Goal: Task Accomplishment & Management: Use online tool/utility

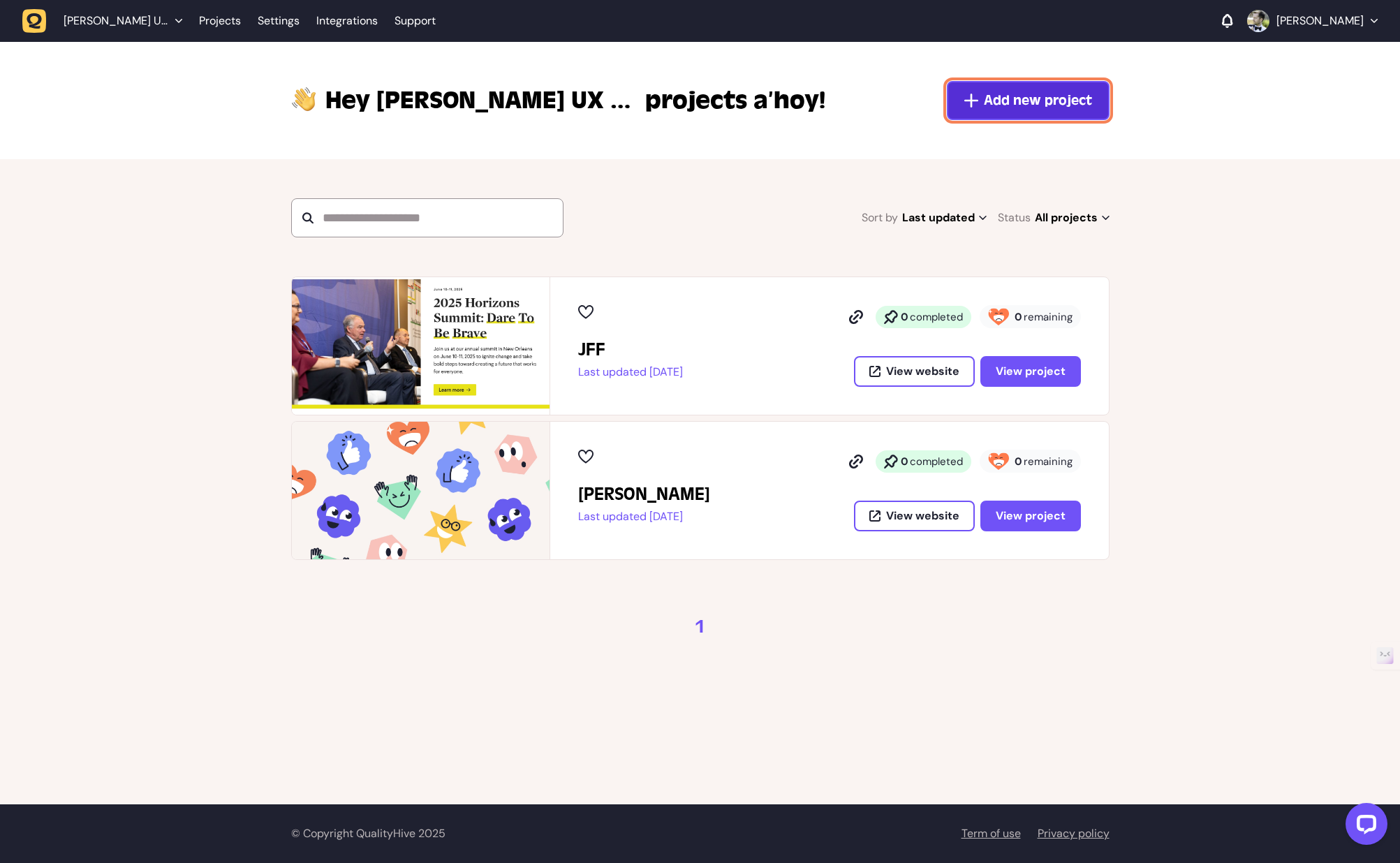
click at [1008, 107] on span "Add new project" at bounding box center [1038, 100] width 108 height 20
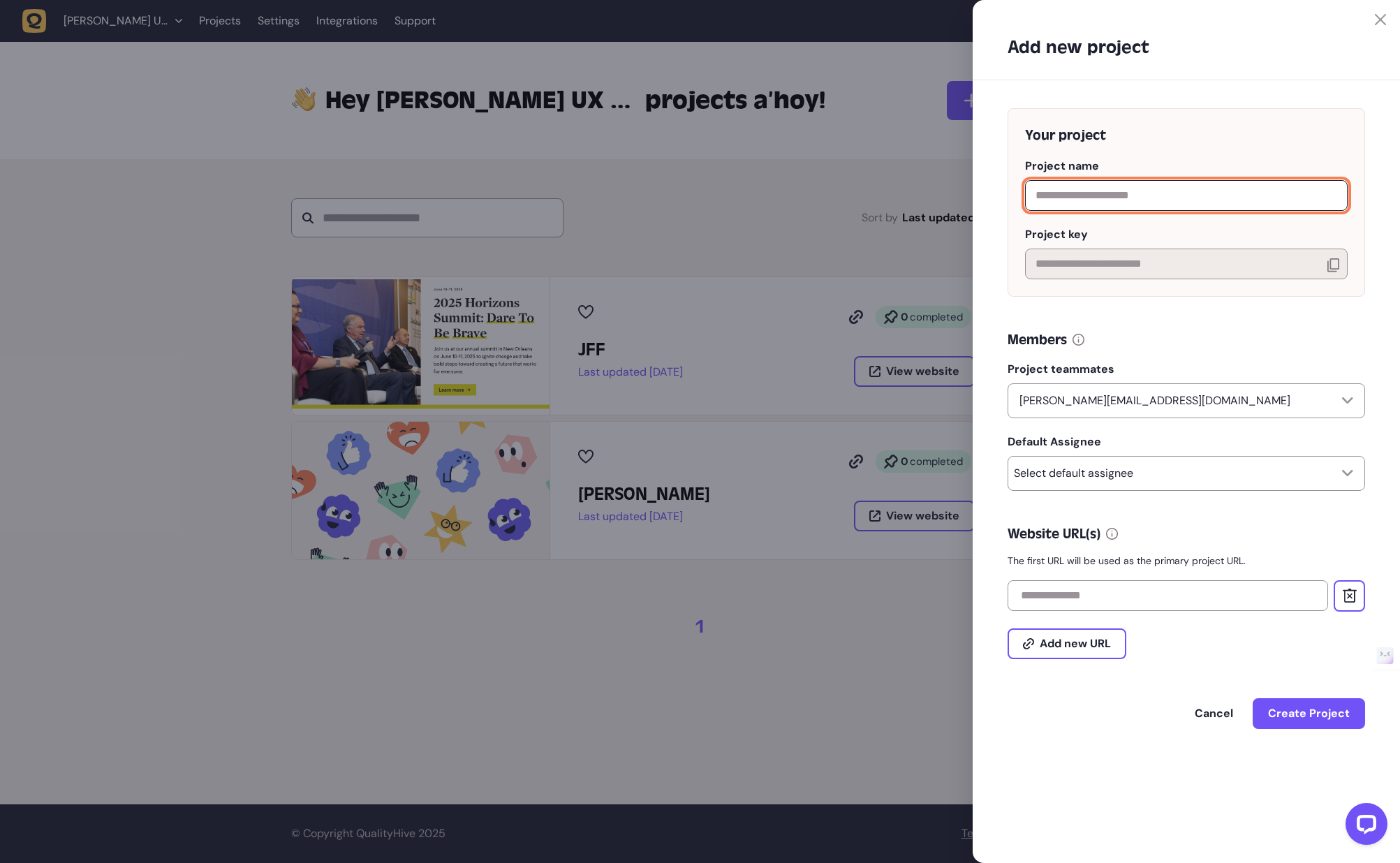
click at [1090, 192] on input "text" at bounding box center [1186, 195] width 323 height 31
type input "**********"
click at [1141, 477] on div "Select default assignee" at bounding box center [1187, 473] width 357 height 35
click at [1161, 439] on div "Members Project teammates james@jamesrice.com Default Assignee Select default a…" at bounding box center [1187, 410] width 357 height 161
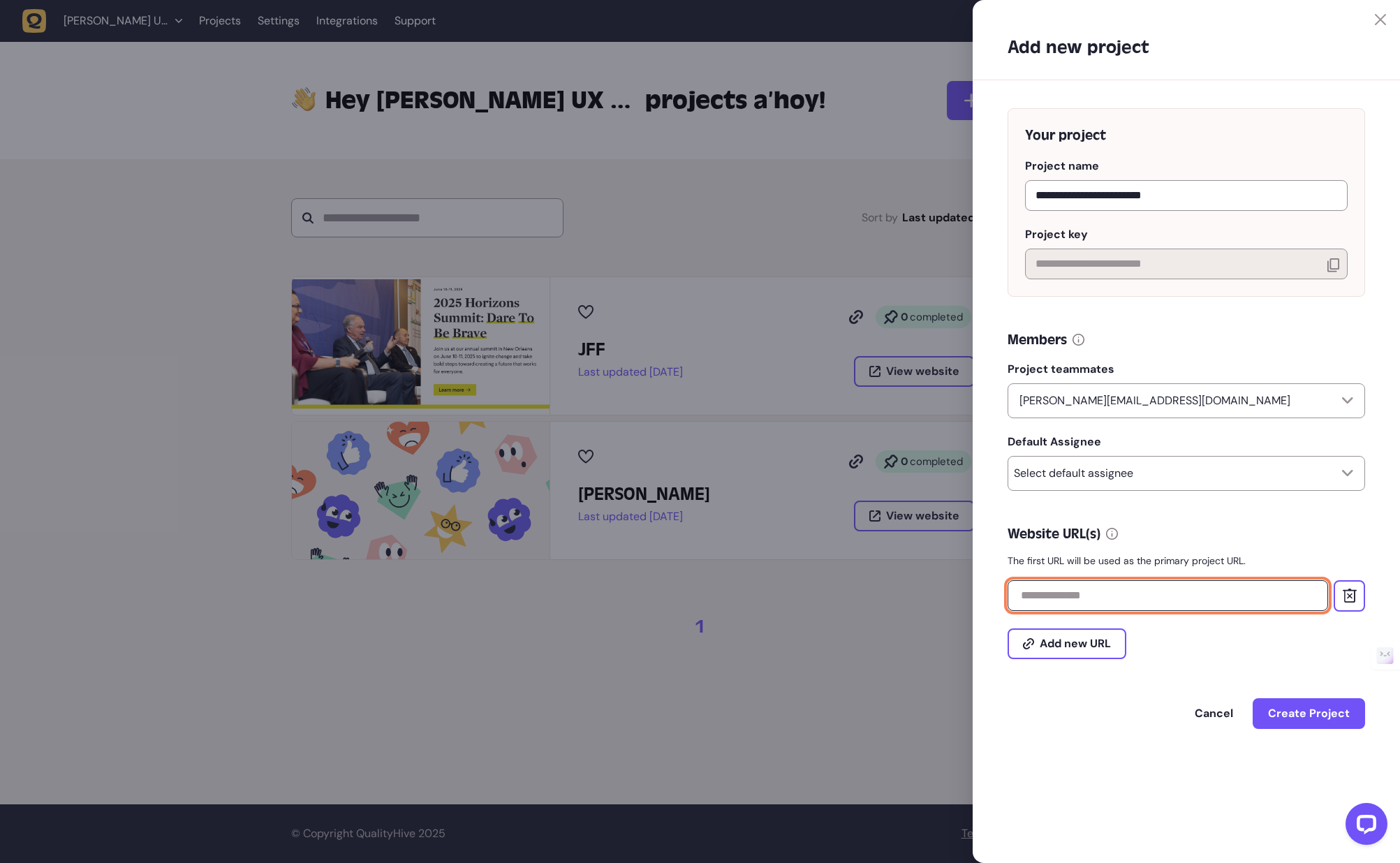
click at [1087, 604] on input "text" at bounding box center [1168, 596] width 321 height 31
paste input "**********"
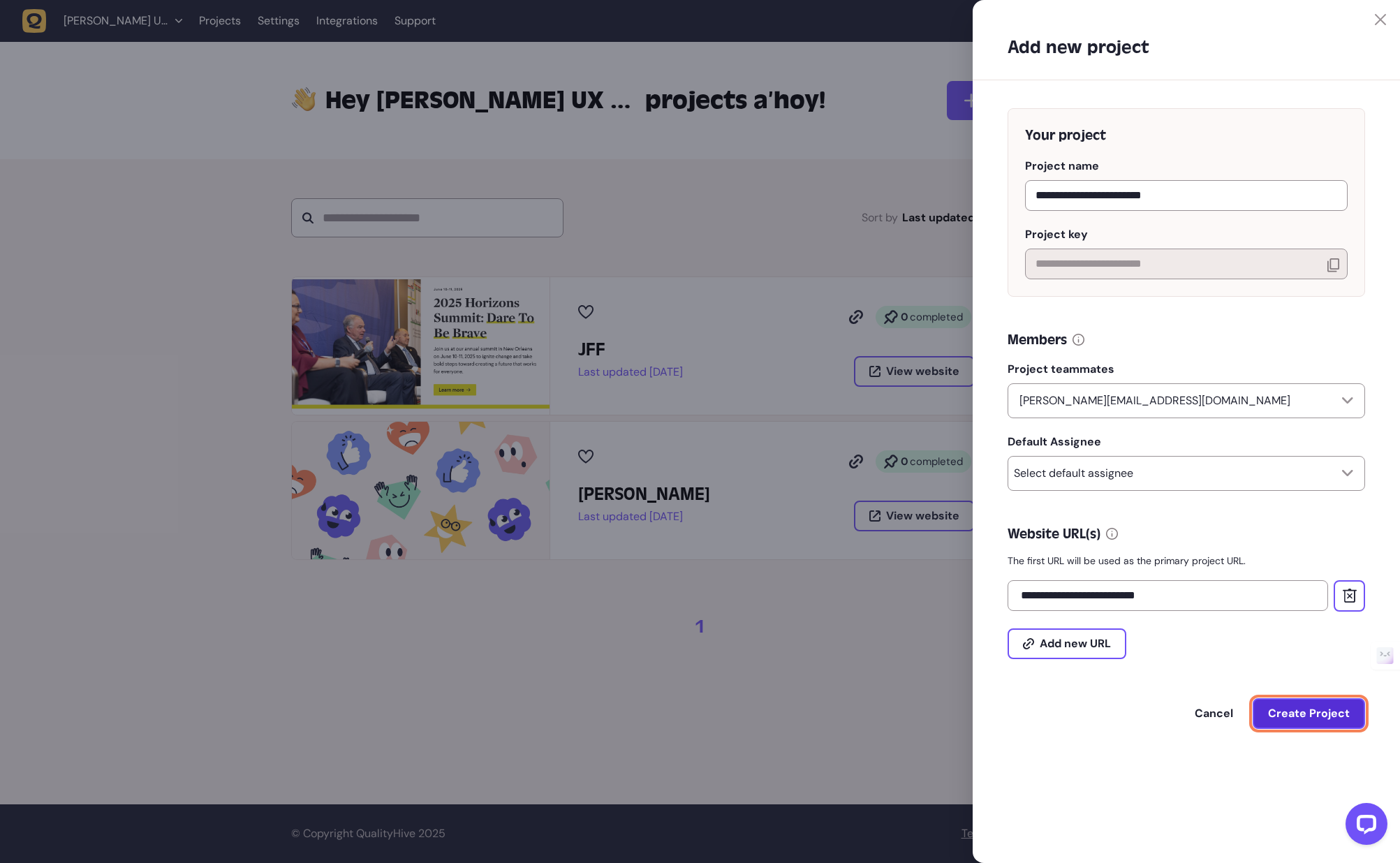
type input "**********"
click at [1310, 721] on span "Create Project" at bounding box center [1308, 713] width 81 height 15
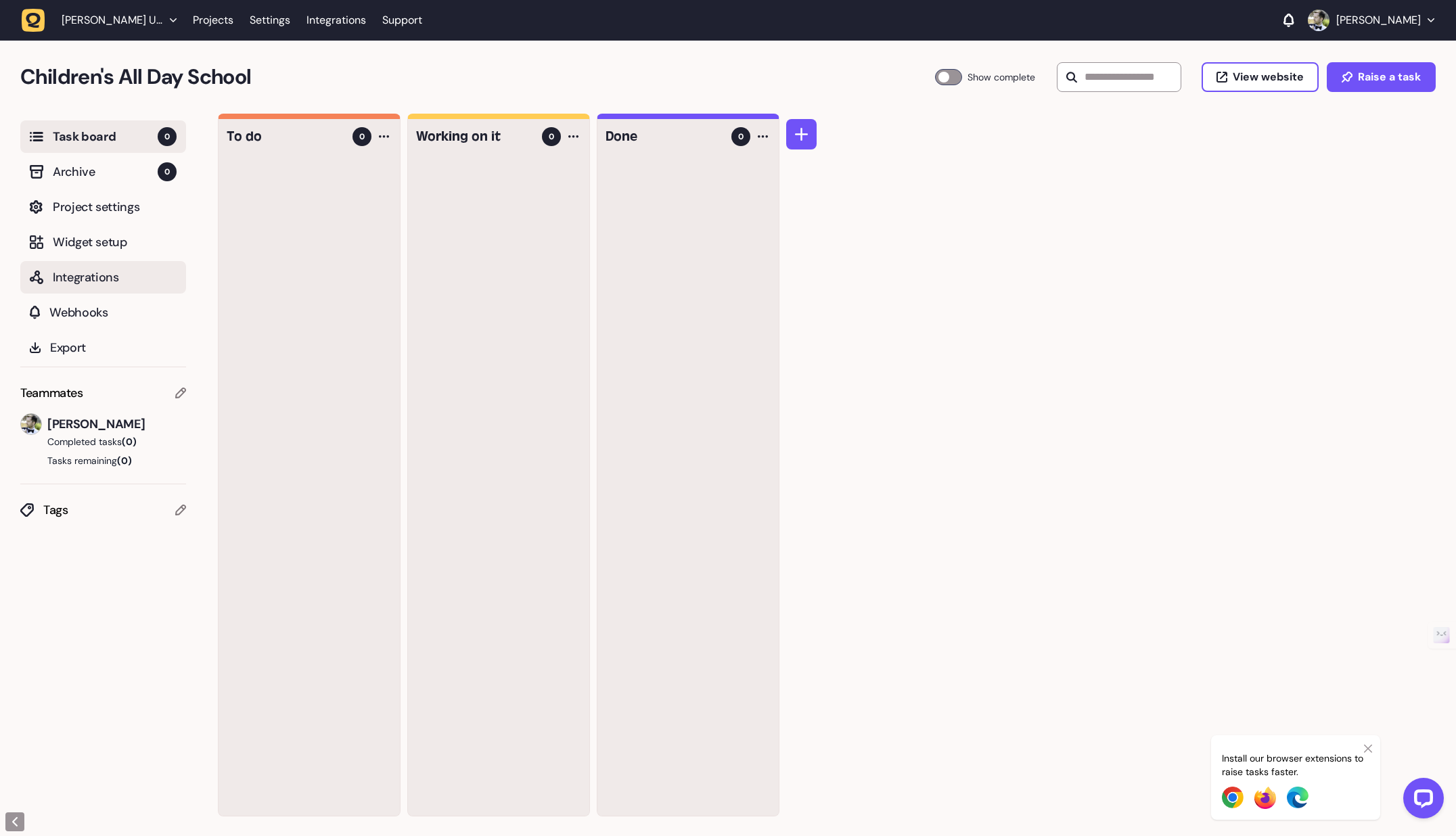
click at [105, 275] on span "Integrations" at bounding box center [114, 277] width 124 height 19
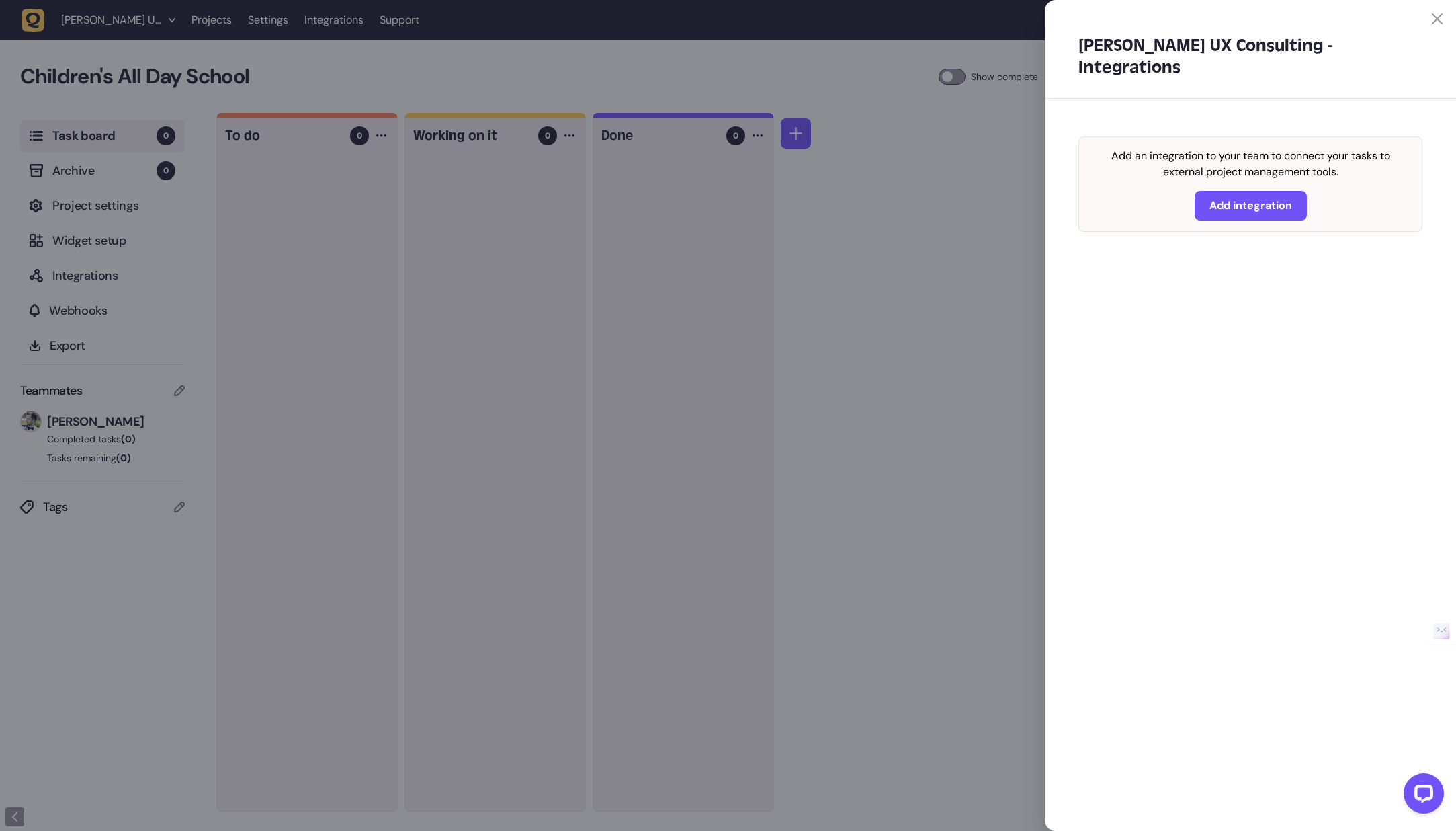
click at [1347, 14] on div at bounding box center [1244, 19] width 398 height 11
click at [81, 280] on div at bounding box center [728, 415] width 1456 height 831
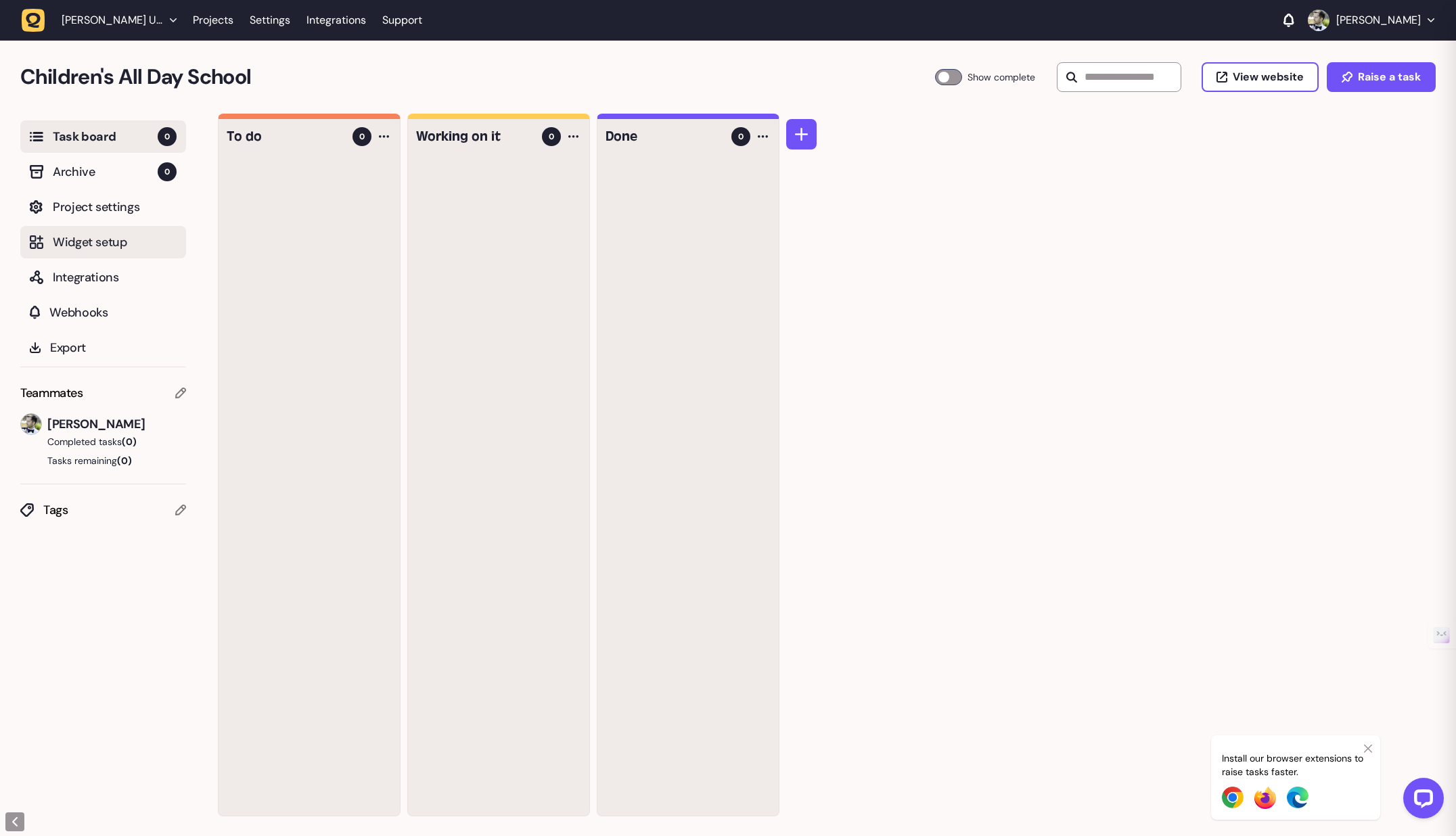
click at [93, 241] on span "Widget setup" at bounding box center [114, 242] width 124 height 19
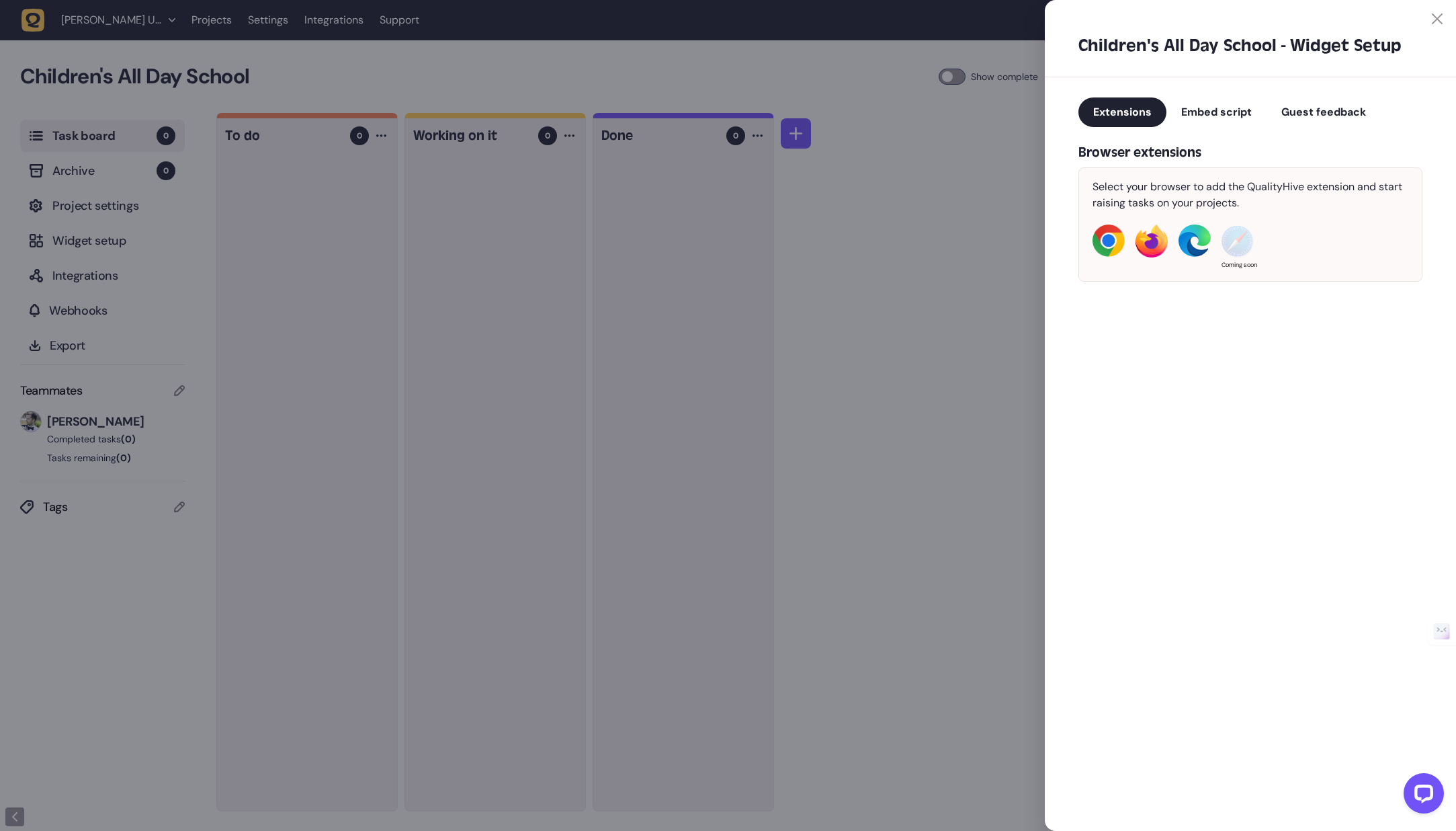
click at [1234, 110] on span "Embed script" at bounding box center [1217, 113] width 70 height 14
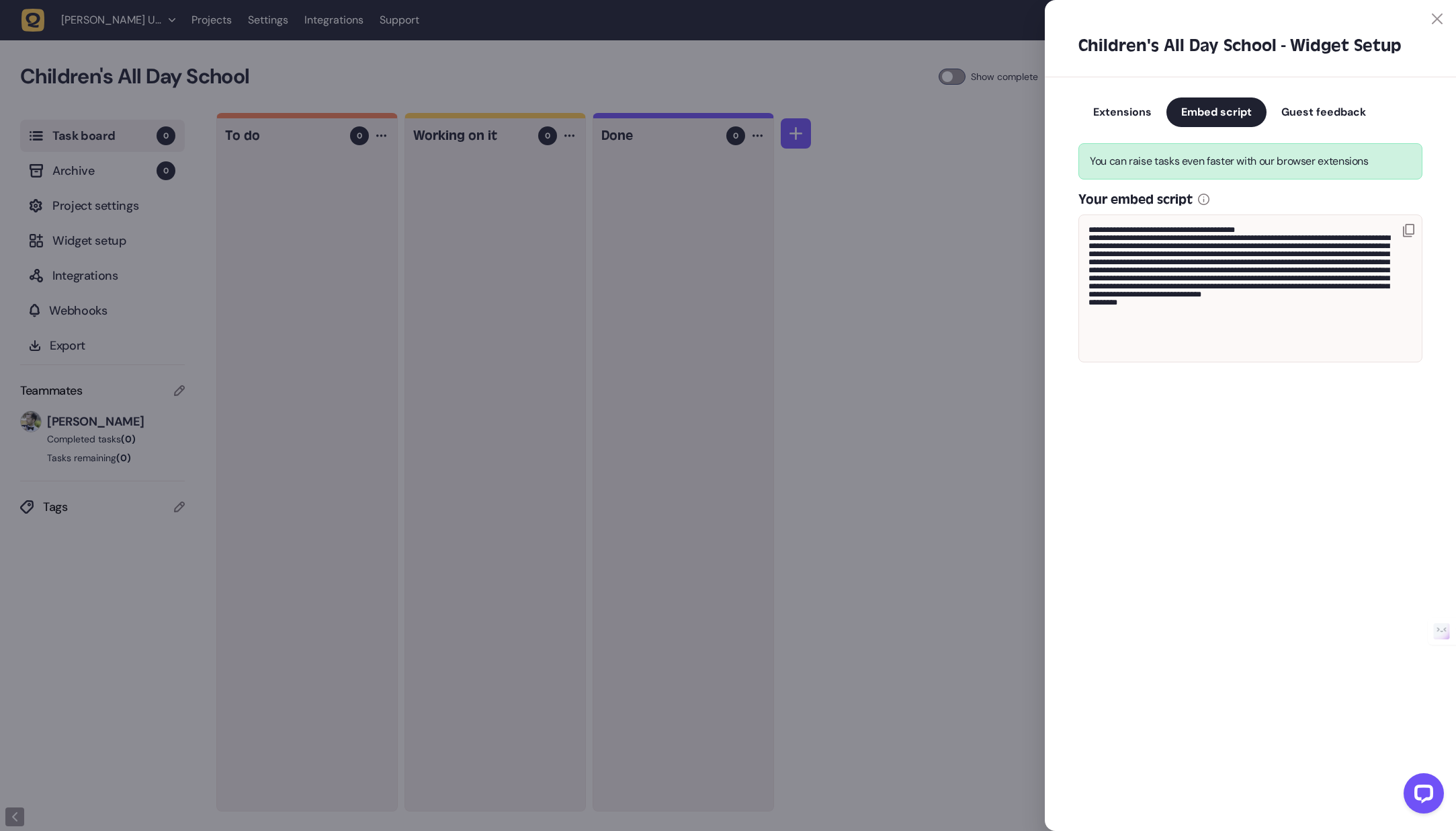
click at [1339, 113] on span "Guest feedback" at bounding box center [1324, 113] width 85 height 14
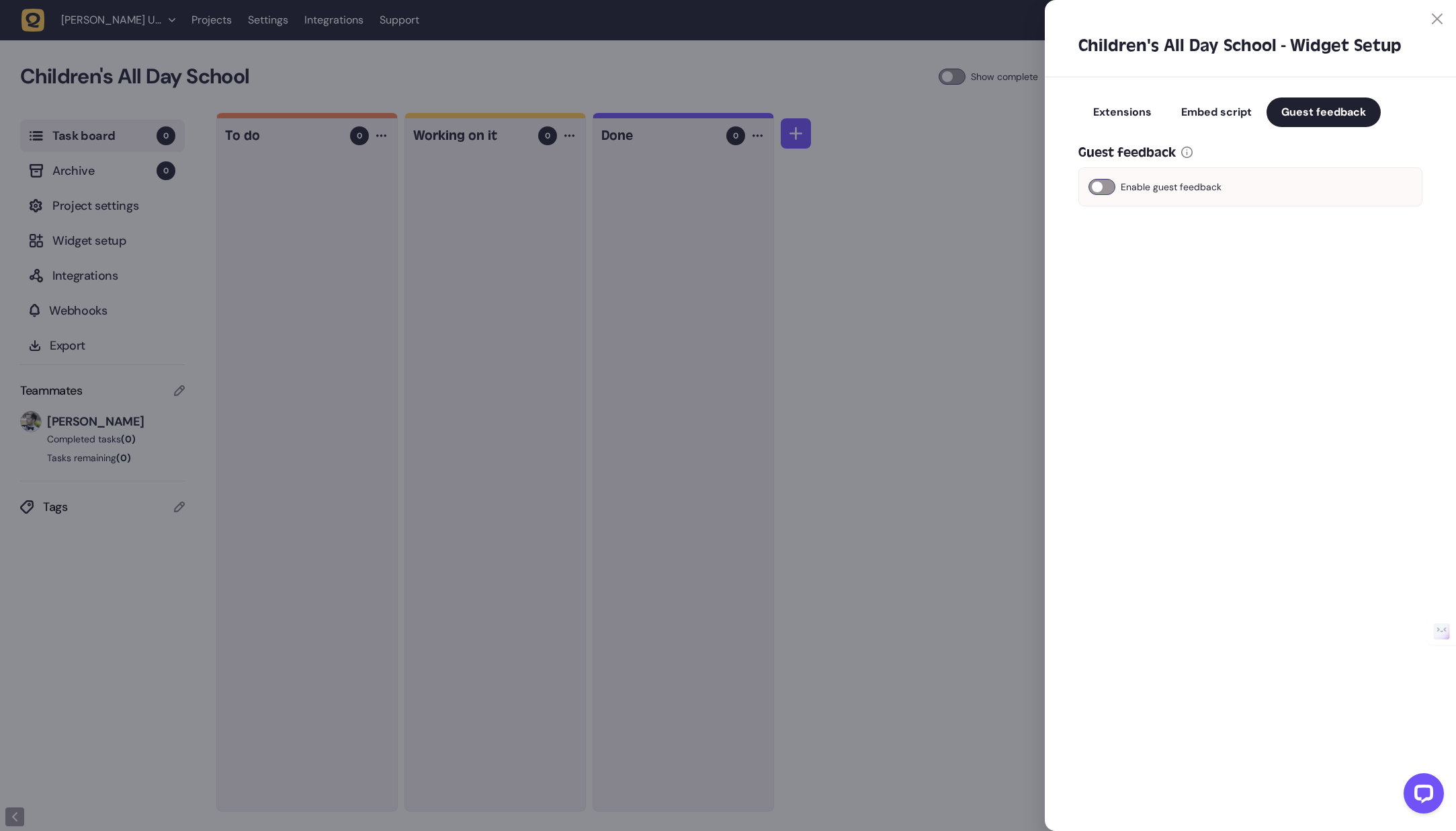
click at [1111, 185] on div at bounding box center [1102, 187] width 27 height 16
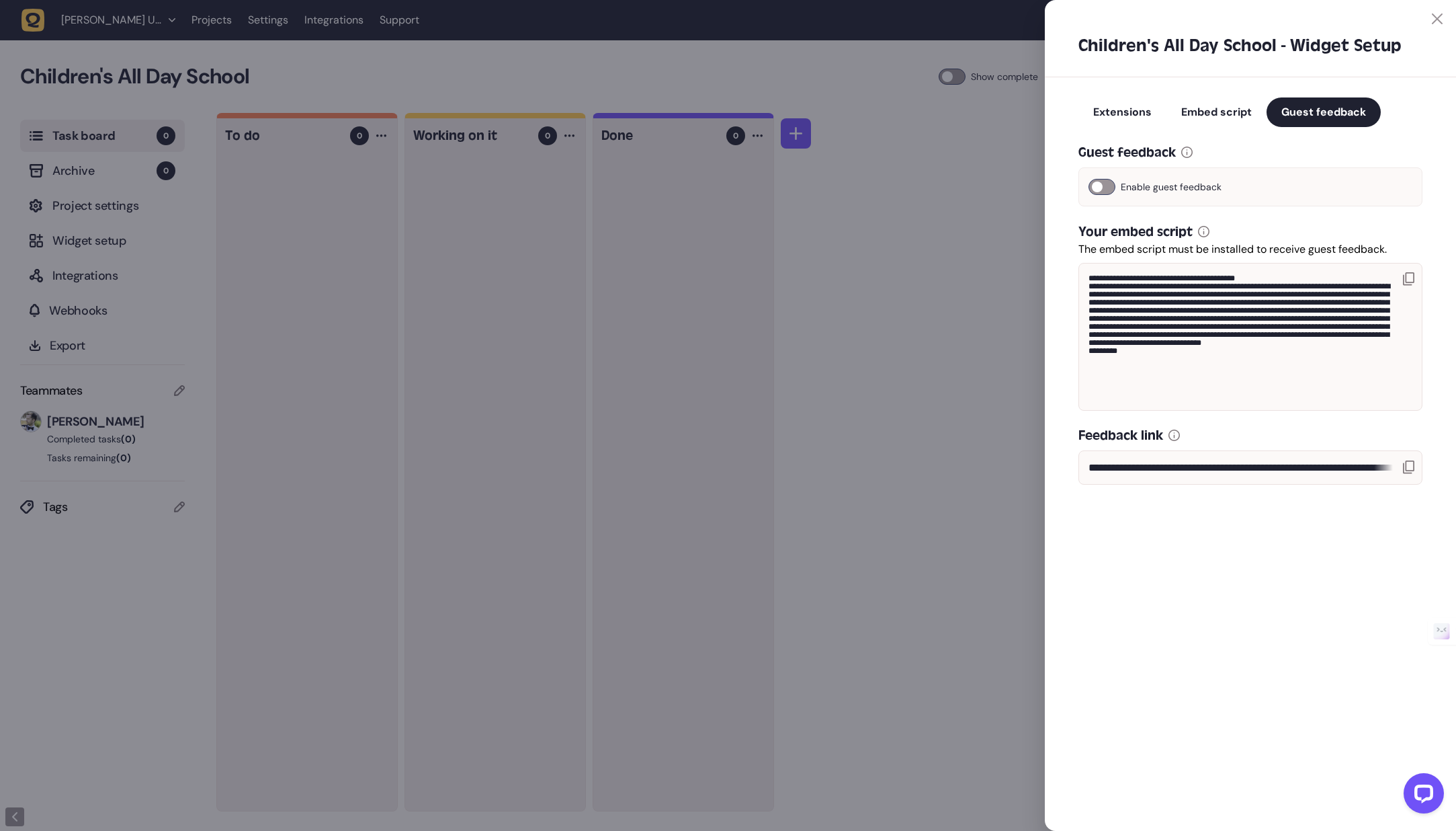
click at [1347, 278] on icon at bounding box center [1408, 278] width 12 height 14
click at [925, 68] on div at bounding box center [728, 415] width 1456 height 831
